Goal: Task Accomplishment & Management: Manage account settings

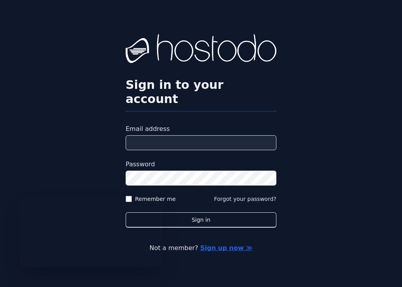
click at [181, 137] on input "Email address" at bounding box center [201, 142] width 151 height 15
click at [145, 136] on input "Email address" at bounding box center [201, 142] width 151 height 15
type input "**********"
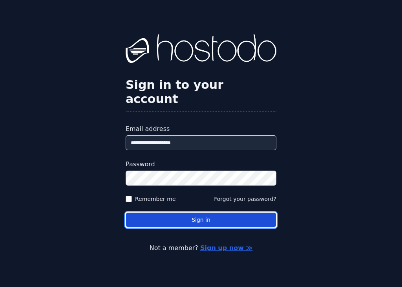
click at [237, 212] on button "Sign in" at bounding box center [201, 219] width 151 height 15
click at [200, 216] on button "Sign in" at bounding box center [201, 219] width 151 height 15
click at [199, 214] on button "Sign in" at bounding box center [201, 219] width 151 height 15
click at [170, 216] on button "Sign in" at bounding box center [201, 219] width 151 height 15
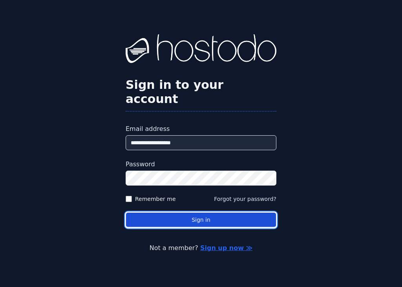
click at [194, 214] on button "Sign in" at bounding box center [201, 219] width 151 height 15
click at [170, 217] on button "Sign in" at bounding box center [201, 219] width 151 height 15
click at [170, 214] on button "Sign in" at bounding box center [201, 219] width 151 height 15
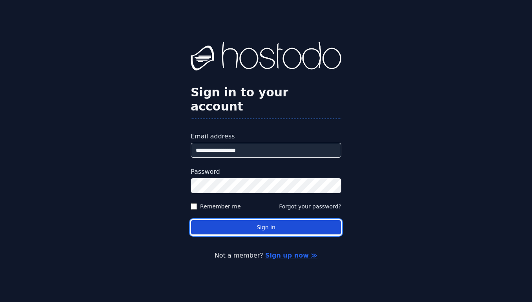
click at [274, 219] on button "Sign in" at bounding box center [266, 226] width 151 height 15
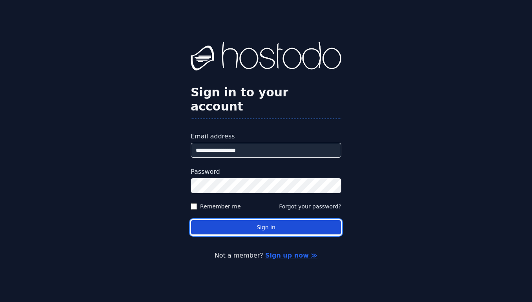
click at [274, 219] on button "Sign in" at bounding box center [266, 226] width 151 height 15
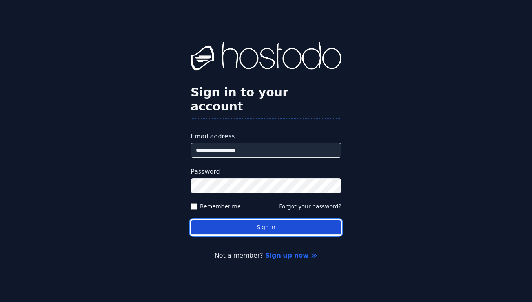
click at [274, 219] on button "Sign in" at bounding box center [266, 226] width 151 height 15
